Goal: Task Accomplishment & Management: Complete application form

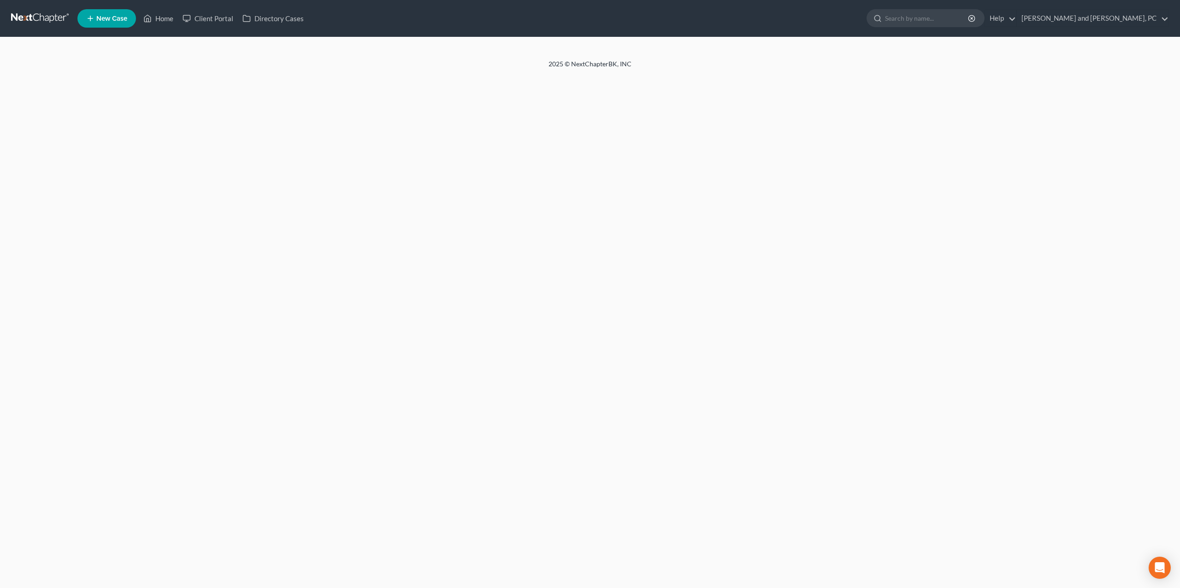
select select "6"
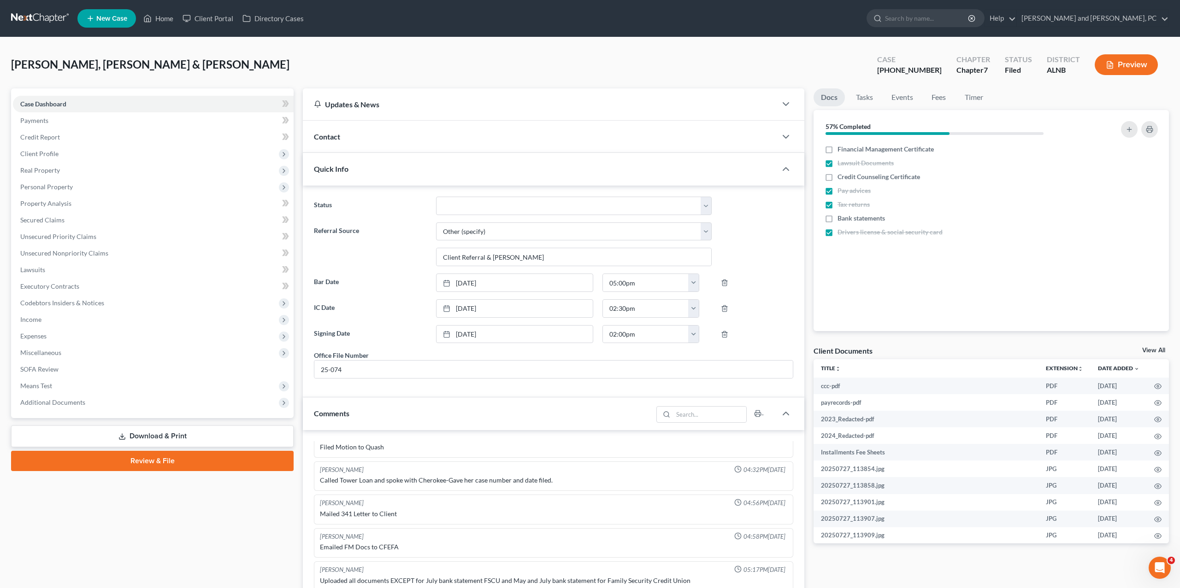
scroll to position [915, 0]
click at [87, 155] on span "Client Profile" at bounding box center [153, 154] width 281 height 17
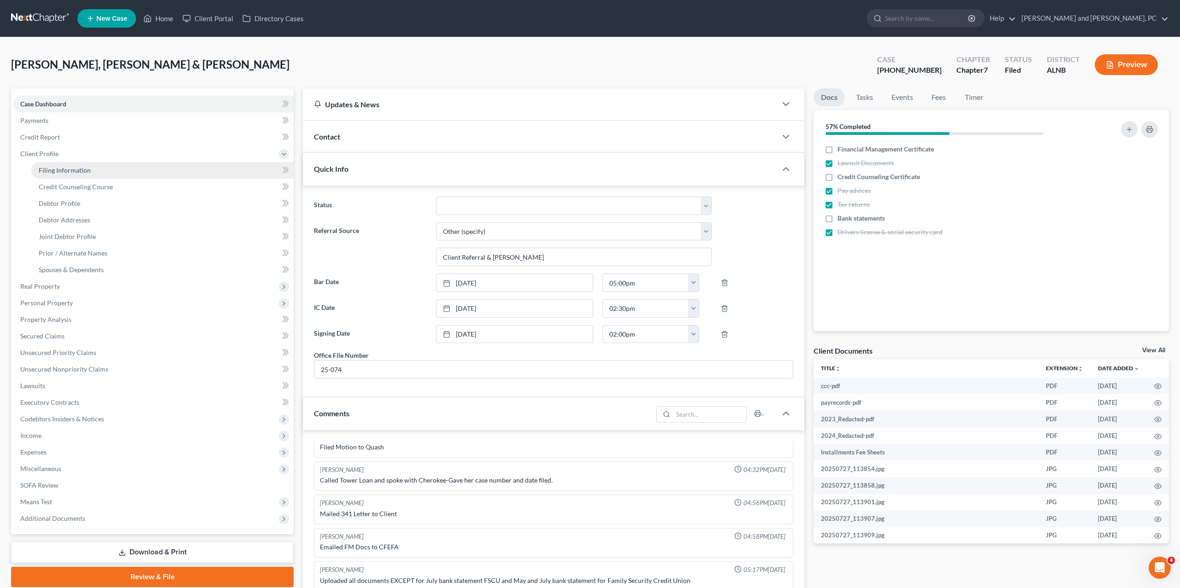
click at [71, 176] on link "Filing Information" at bounding box center [162, 170] width 262 height 17
select select "1"
select select "0"
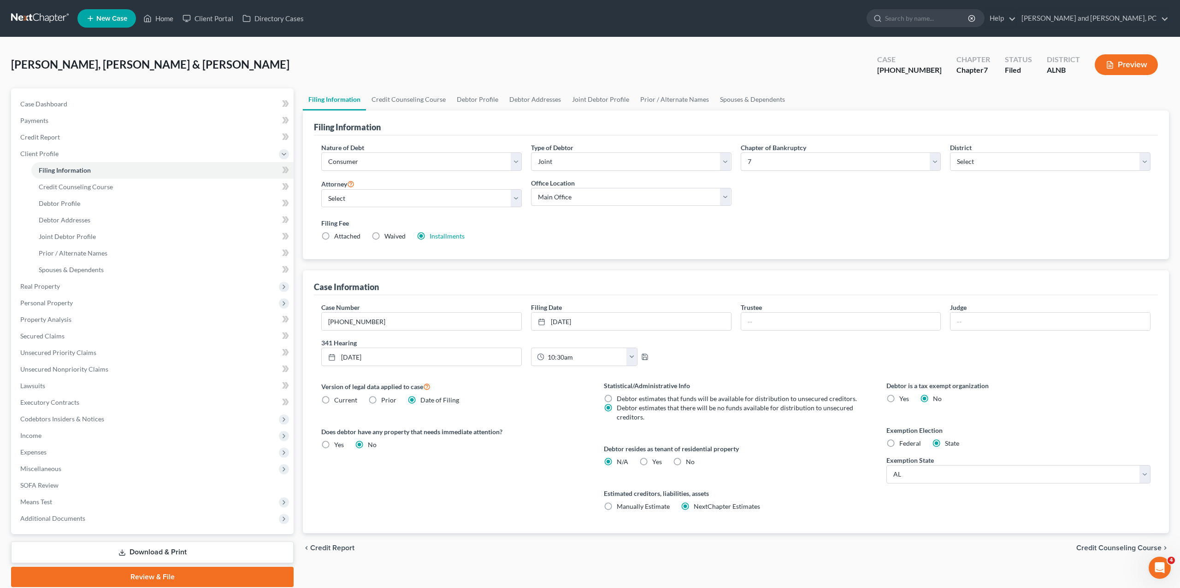
click at [385, 399] on span "Prior" at bounding box center [388, 400] width 15 height 8
click at [385, 399] on input "Prior" at bounding box center [388, 399] width 6 height 6
radio input "true"
click at [419, 426] on select "Select 04/01/2025 - 05/15/2025 11/01/2024 - 04/01/2025 06/22/2024 - 11/01/2024 …" at bounding box center [453, 431] width 264 height 18
click at [421, 396] on span "Date of Filing" at bounding box center [439, 400] width 39 height 8
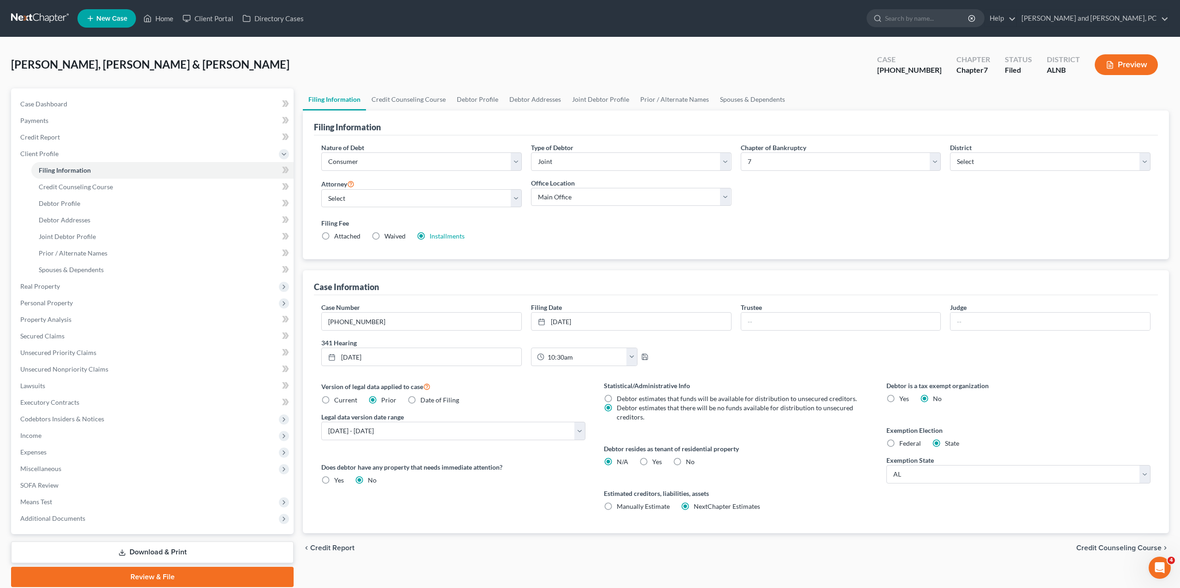
click at [424, 396] on input "Date of Filing" at bounding box center [427, 399] width 6 height 6
radio input "true"
radio input "false"
click at [340, 399] on span "Current" at bounding box center [345, 400] width 23 height 8
click at [340, 399] on input "Current" at bounding box center [341, 399] width 6 height 6
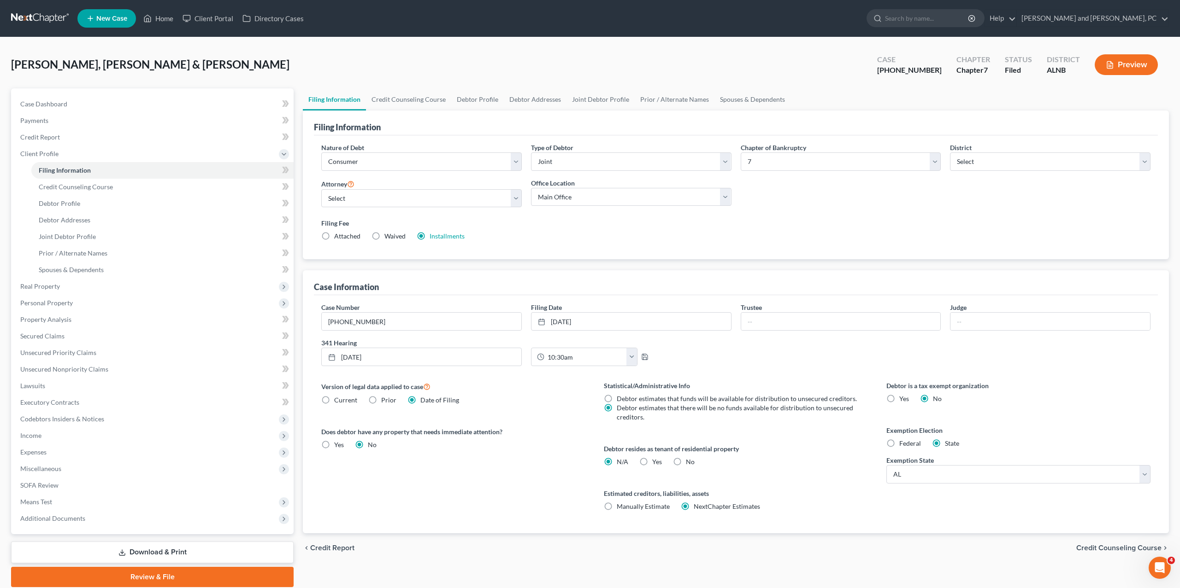
radio input "true"
radio input "false"
click at [1113, 63] on icon "button" at bounding box center [1110, 65] width 8 height 8
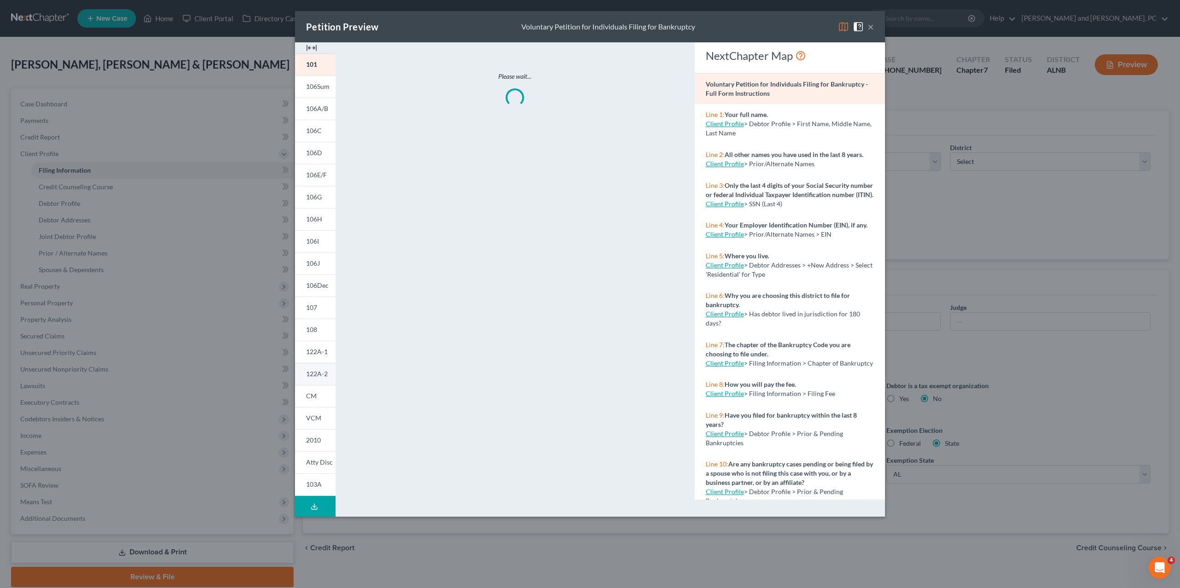
click at [318, 371] on span "122A-2" at bounding box center [317, 374] width 22 height 8
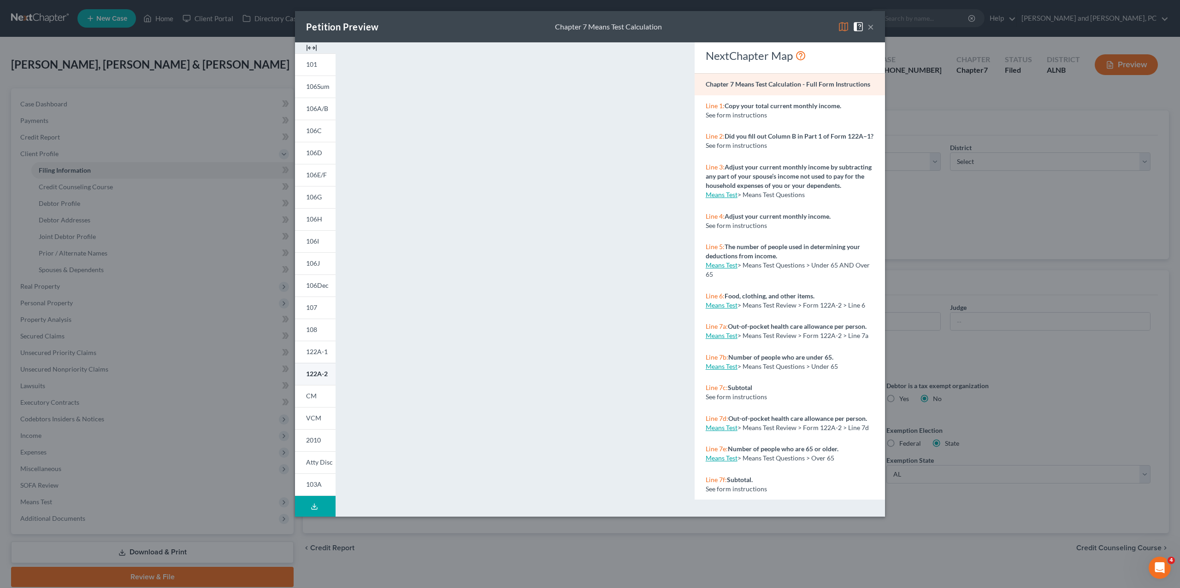
click at [317, 371] on span "122A-2" at bounding box center [317, 374] width 22 height 8
click at [873, 28] on button "×" at bounding box center [870, 26] width 6 height 11
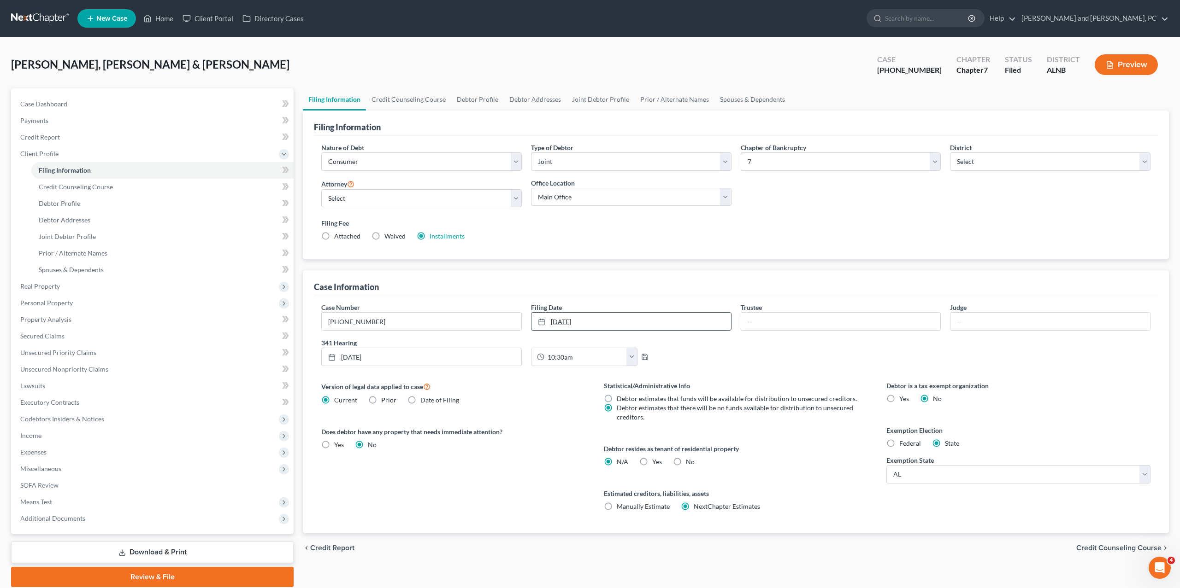
click at [597, 314] on link "[DATE]" at bounding box center [631, 322] width 200 height 18
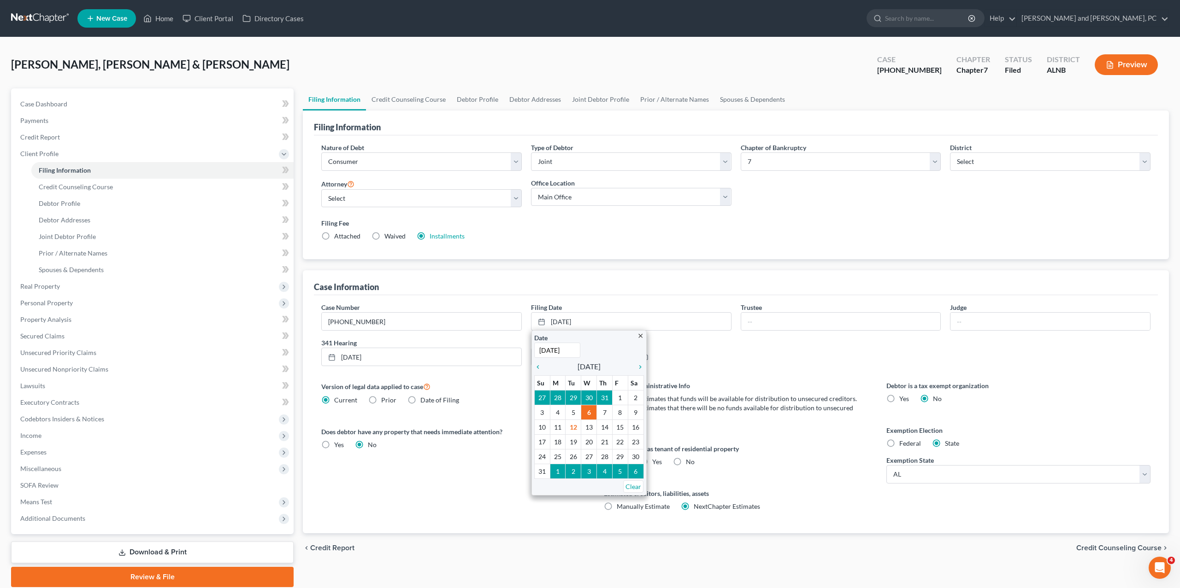
click at [603, 287] on div "Case Information" at bounding box center [736, 283] width 844 height 25
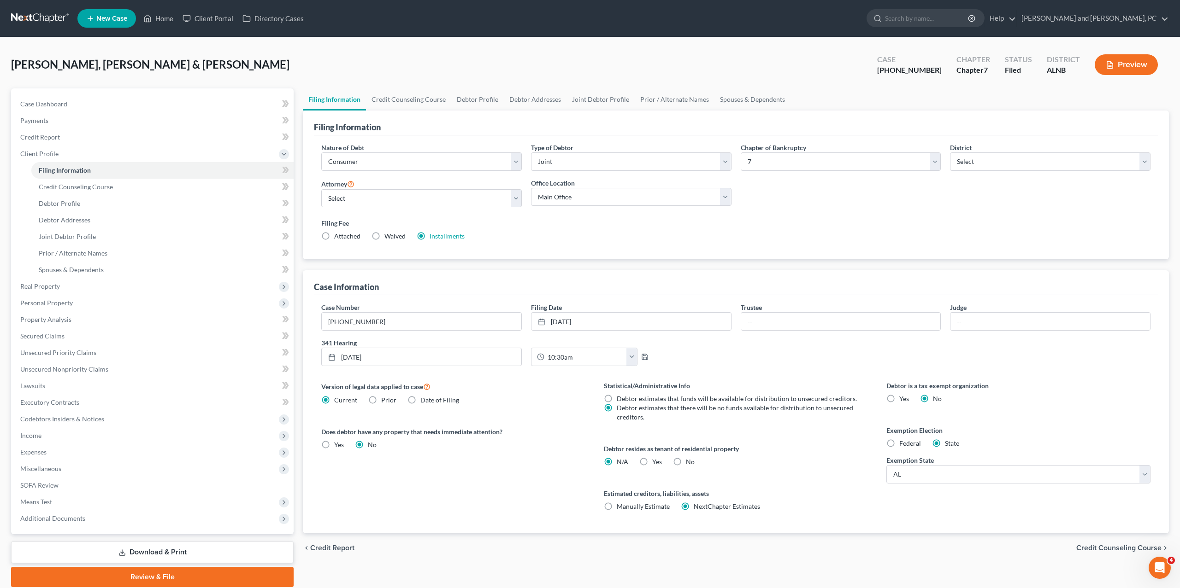
click at [381, 397] on label "Prior" at bounding box center [388, 400] width 15 height 9
click at [385, 397] on input "Prior" at bounding box center [388, 399] width 6 height 6
radio input "true"
radio input "false"
click at [430, 436] on select "Select 04/01/2025 - 05/15/2025 11/01/2024 - 04/01/2025 06/22/2024 - 11/01/2024 …" at bounding box center [453, 431] width 264 height 18
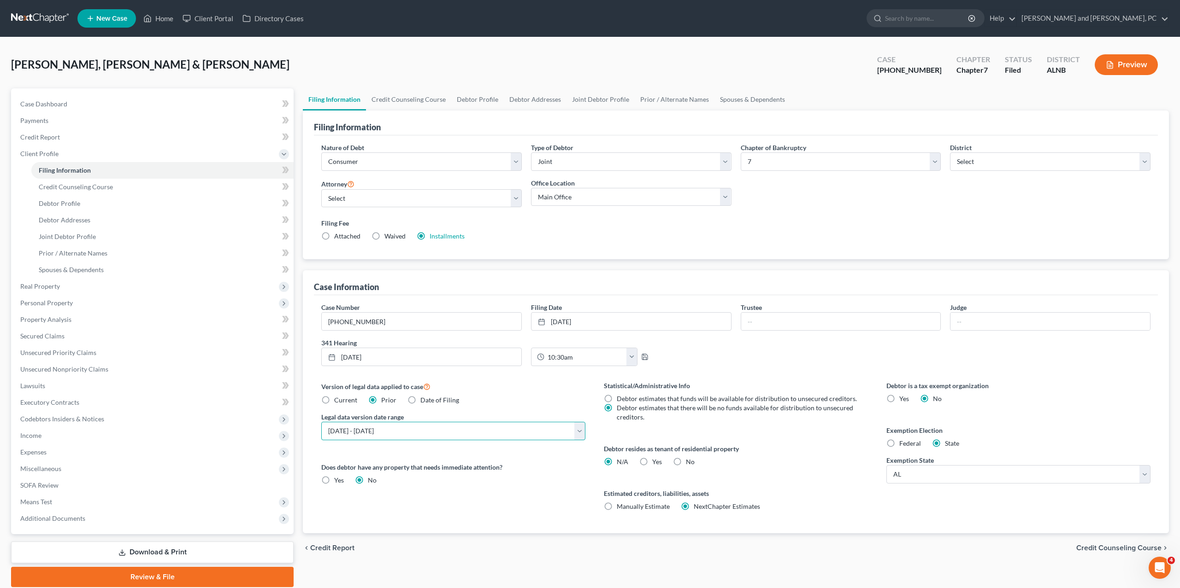
click at [321, 422] on select "Select 04/01/2025 - 05/15/2025 11/01/2024 - 04/01/2025 06/22/2024 - 11/01/2024 …" at bounding box center [453, 431] width 264 height 18
click at [1138, 57] on button "Preview" at bounding box center [1125, 64] width 63 height 21
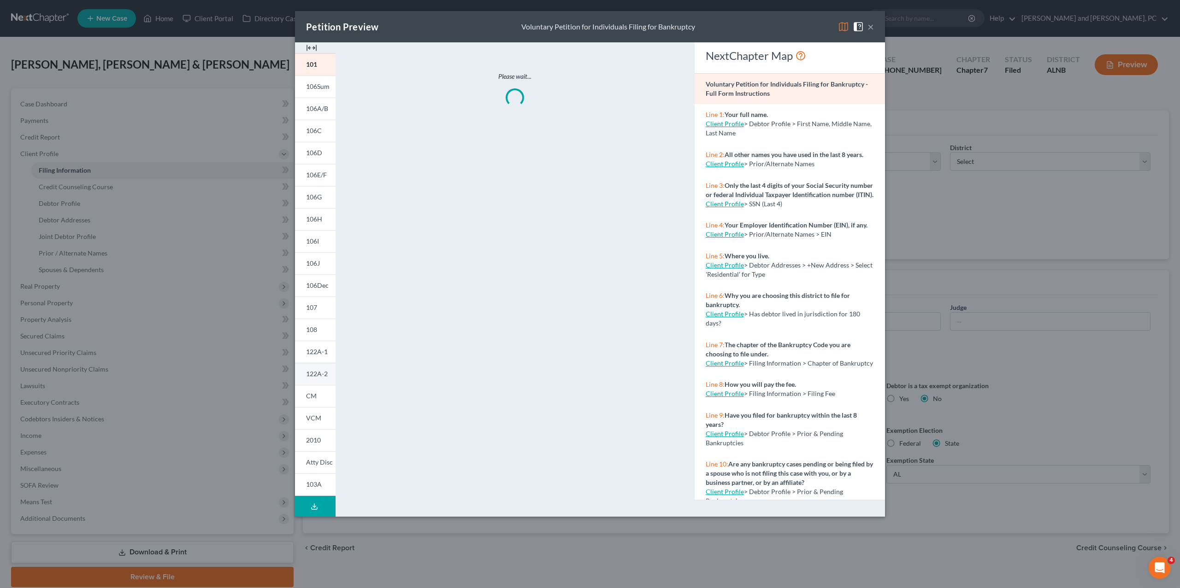
click at [309, 375] on span "122A-2" at bounding box center [317, 374] width 22 height 8
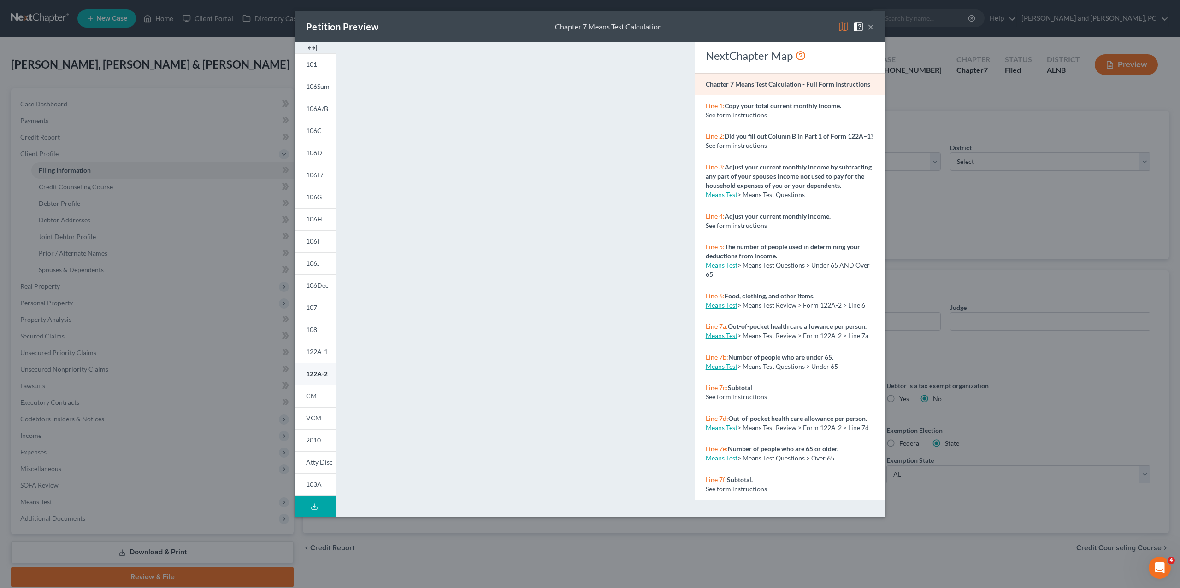
click at [314, 372] on span "122A-2" at bounding box center [317, 374] width 22 height 8
click at [870, 24] on button "×" at bounding box center [870, 26] width 6 height 11
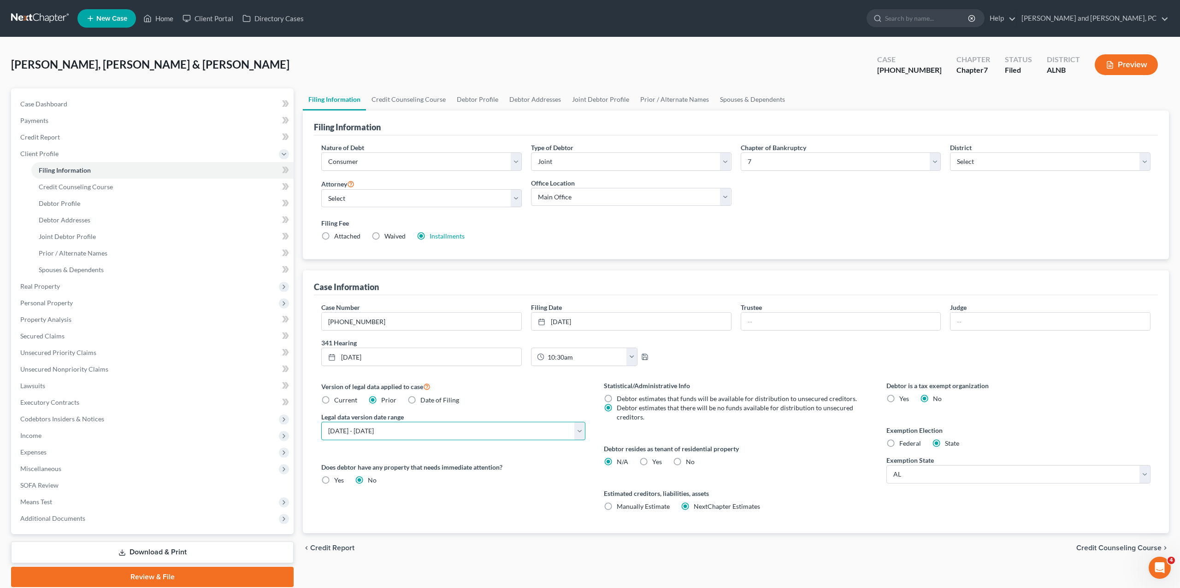
click at [406, 435] on select "Select 04/01/2025 - 05/15/2025 11/01/2024 - 04/01/2025 06/22/2024 - 11/01/2024 …" at bounding box center [453, 431] width 264 height 18
select select "0"
click at [321, 422] on select "Select 04/01/2025 - 05/15/2025 11/01/2024 - 04/01/2025 06/22/2024 - 11/01/2024 …" at bounding box center [453, 431] width 264 height 18
click at [438, 396] on span "Date of Filing" at bounding box center [439, 400] width 39 height 8
click at [430, 396] on input "Date of Filing" at bounding box center [427, 399] width 6 height 6
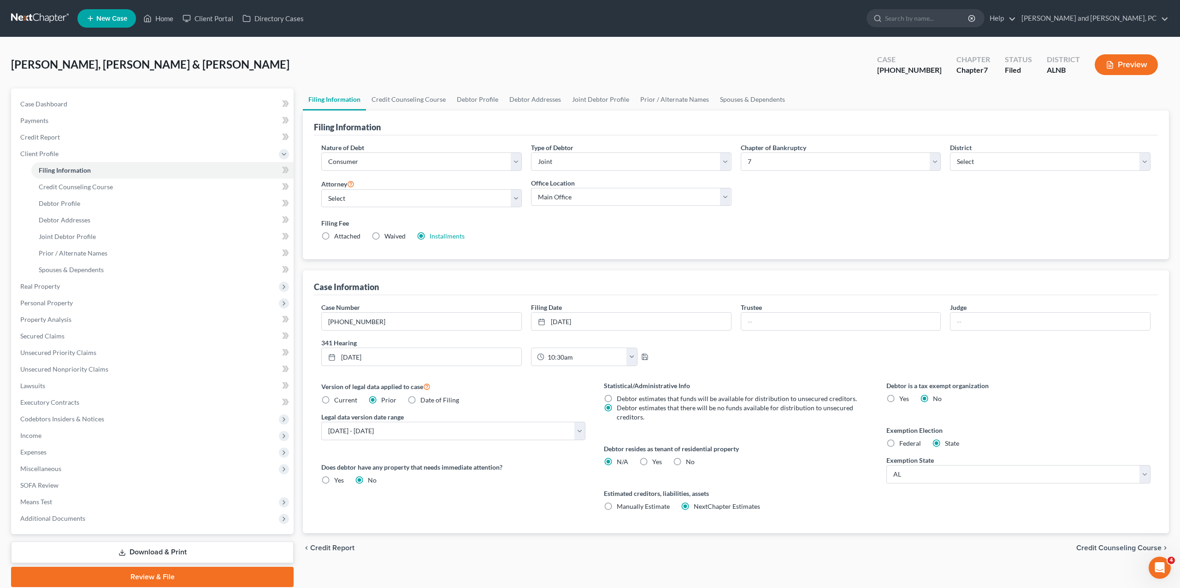
radio input "true"
radio input "false"
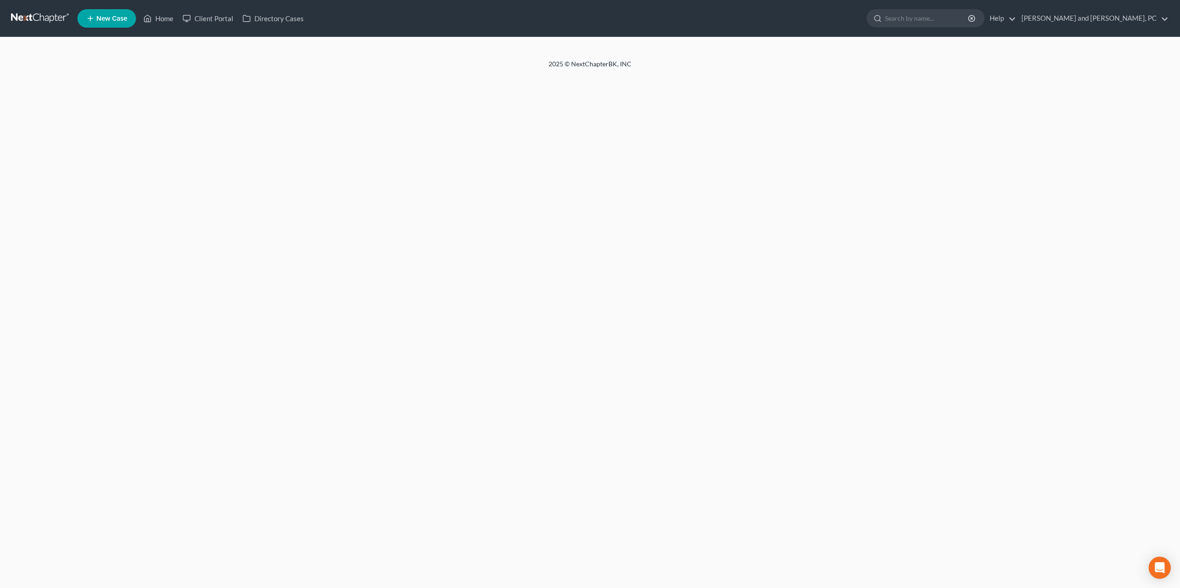
select select "1"
select select "0"
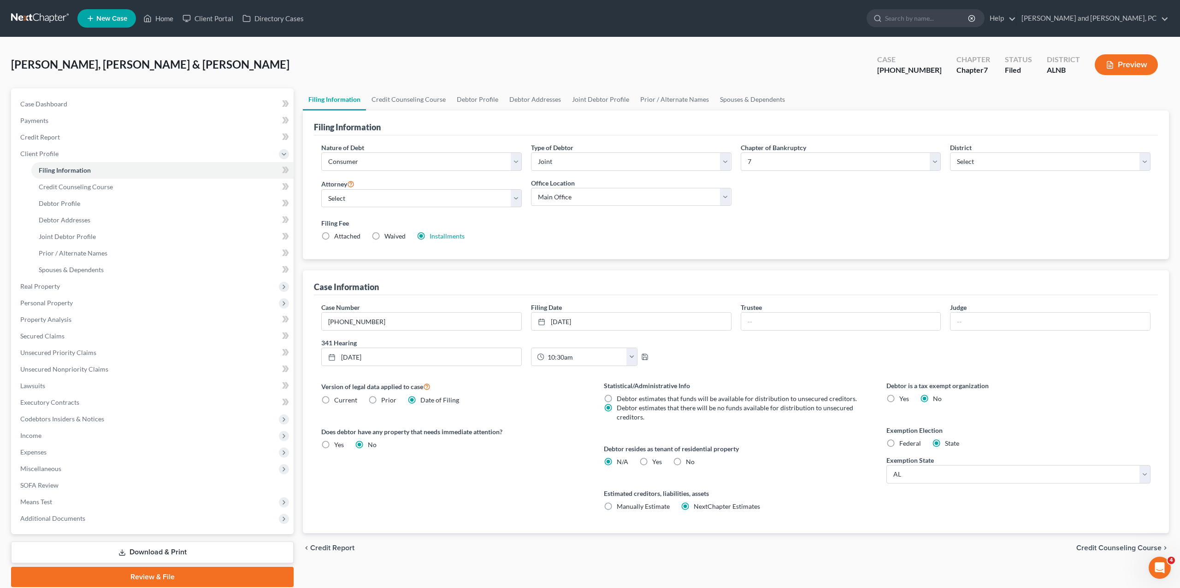
click at [1126, 63] on button "Preview" at bounding box center [1125, 64] width 63 height 21
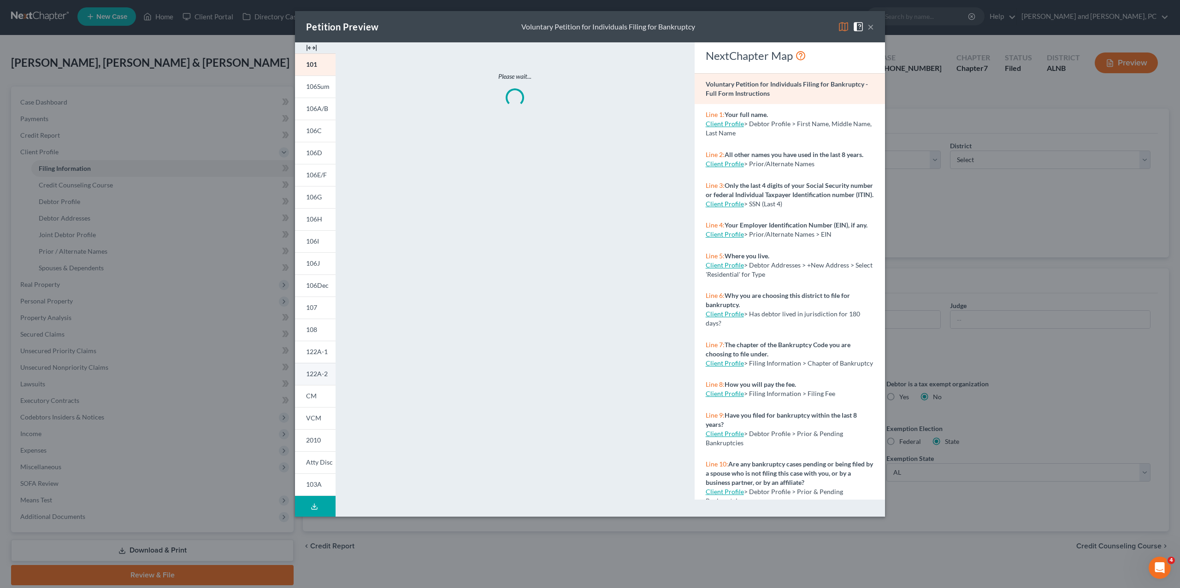
click at [308, 372] on span "122A-2" at bounding box center [317, 374] width 22 height 8
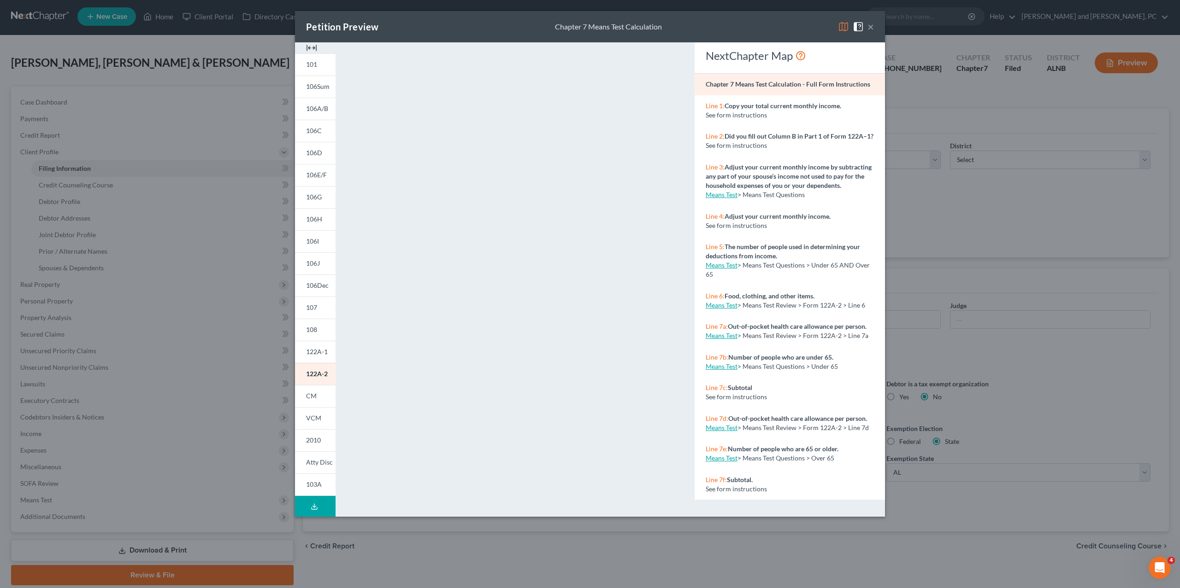
click at [871, 30] on button "×" at bounding box center [870, 26] width 6 height 11
